Goal: Check status: Check status

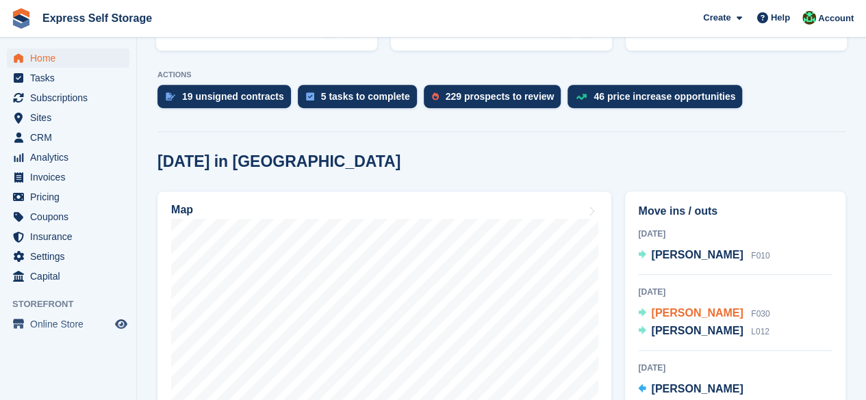
scroll to position [342, 0]
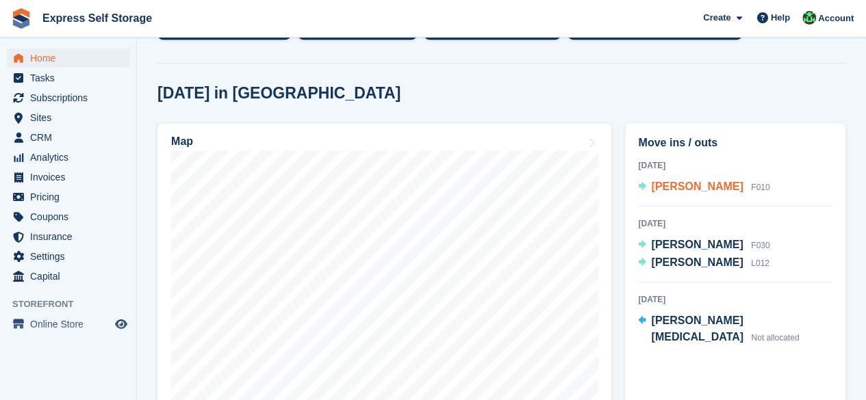
click at [685, 179] on div "[PERSON_NAME] F010" at bounding box center [710, 188] width 118 height 18
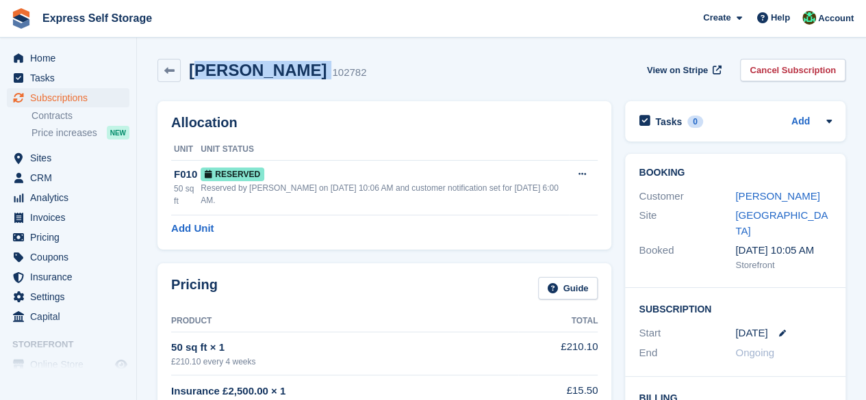
drag, startPoint x: 283, startPoint y: 72, endPoint x: 194, endPoint y: 61, distance: 89.7
click at [194, 61] on div "[PERSON_NAME] 102782" at bounding box center [273, 71] width 185 height 20
click at [194, 61] on h2 "[PERSON_NAME]" at bounding box center [258, 70] width 138 height 18
drag, startPoint x: 192, startPoint y: 61, endPoint x: 279, endPoint y: 64, distance: 87.0
click at [281, 64] on div "Steve Myers 102782" at bounding box center [273, 71] width 185 height 20
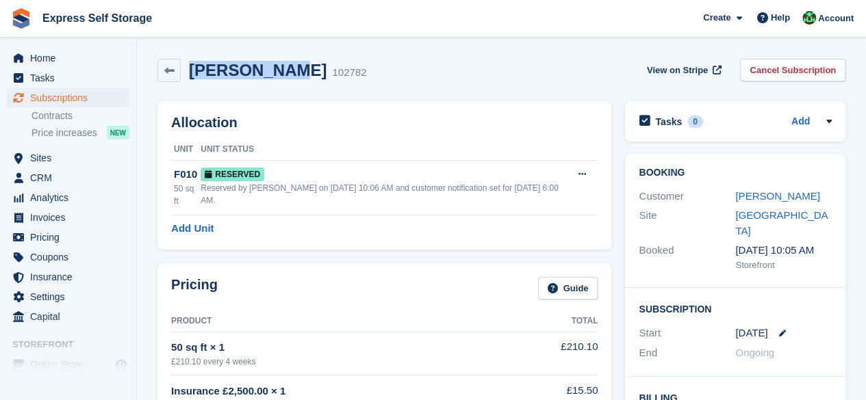
copy h2 "[PERSON_NAME]"
click at [64, 55] on span "Home" at bounding box center [71, 58] width 82 height 19
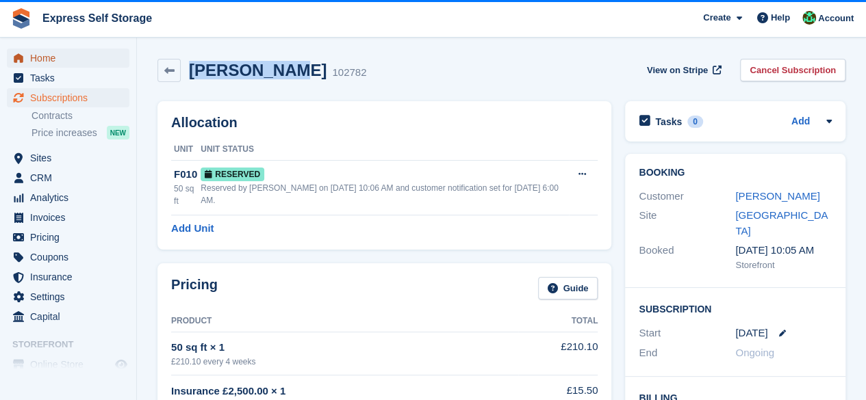
click at [116, 61] on link "Home" at bounding box center [68, 58] width 123 height 19
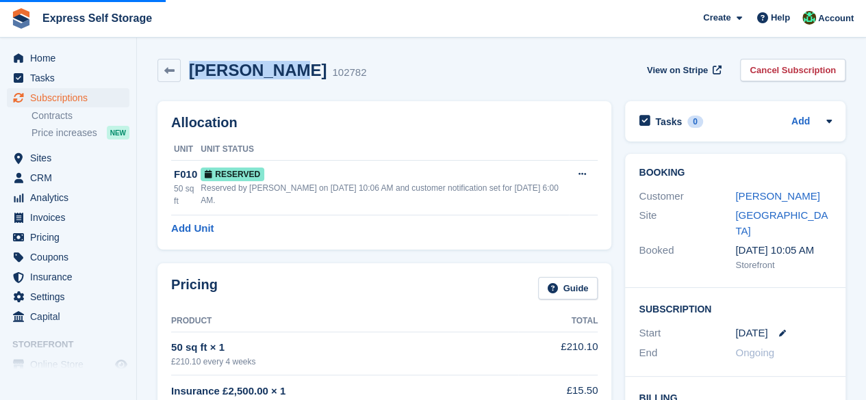
click at [585, 66] on div "Steve Myers 102782 View on Stripe Cancel Subscription" at bounding box center [501, 70] width 688 height 23
